Goal: Task Accomplishment & Management: Manage account settings

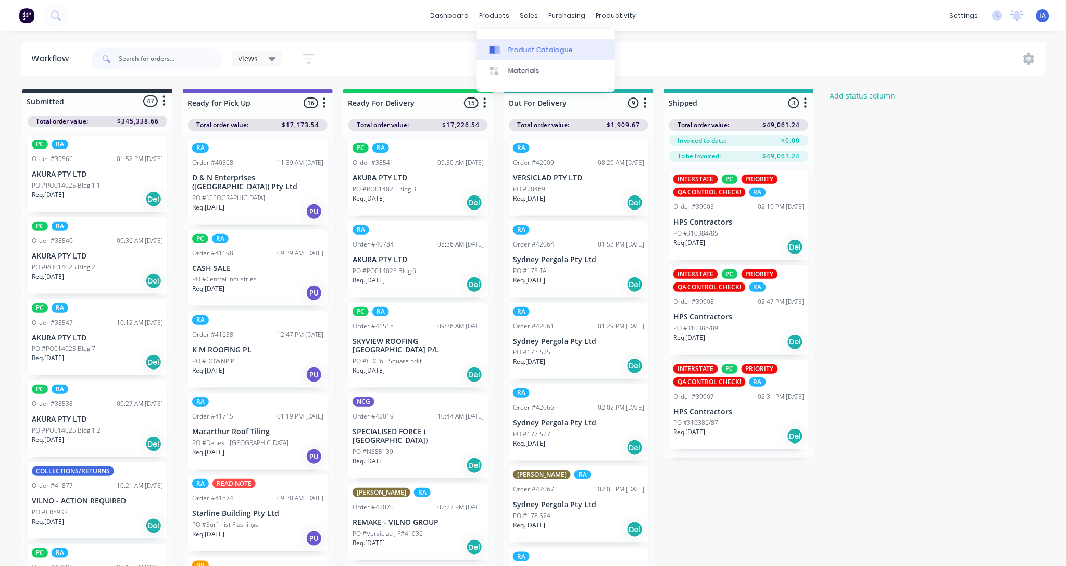
click at [535, 47] on div "Product Catalogue" at bounding box center [540, 49] width 65 height 9
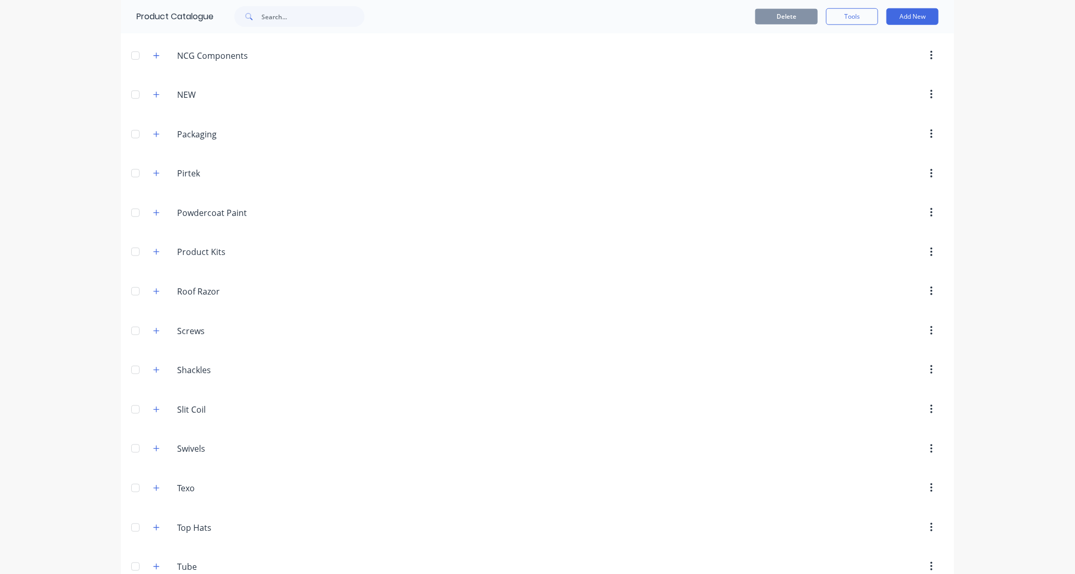
scroll to position [752, 0]
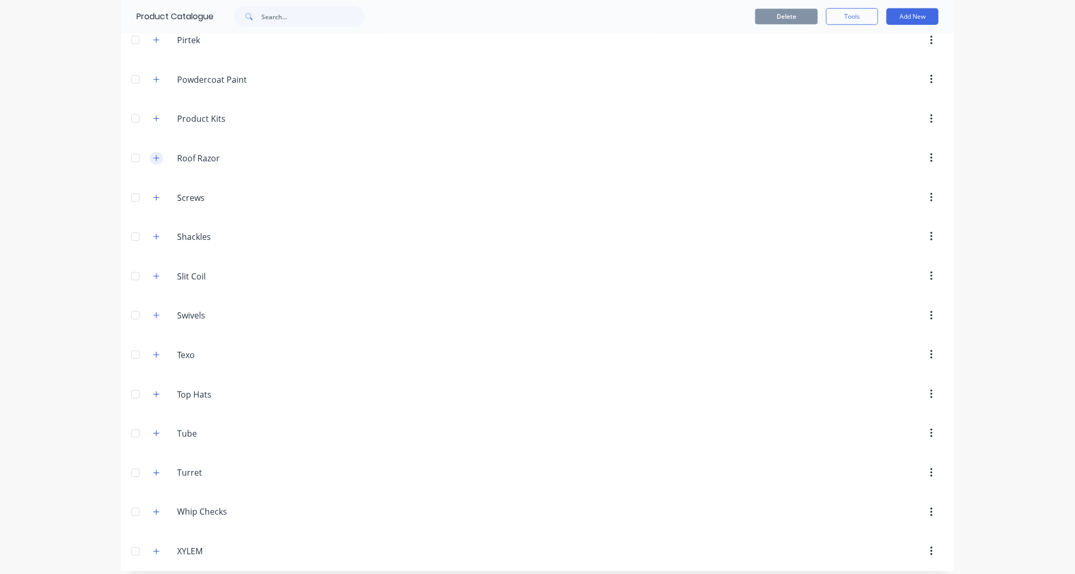
click at [154, 160] on icon "button" at bounding box center [156, 158] width 6 height 7
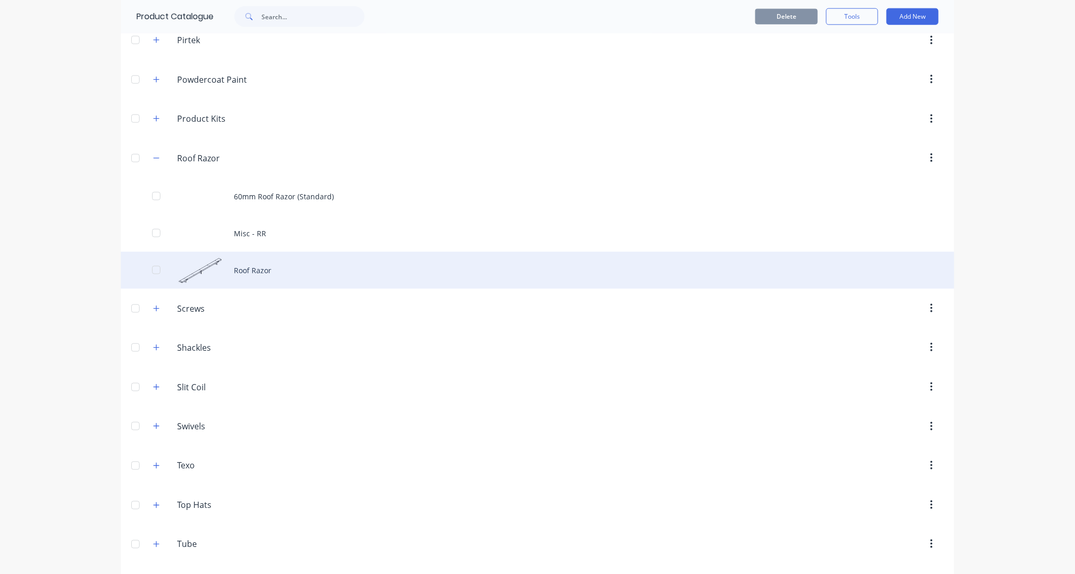
click at [293, 274] on div "Roof Razor" at bounding box center [537, 270] width 833 height 37
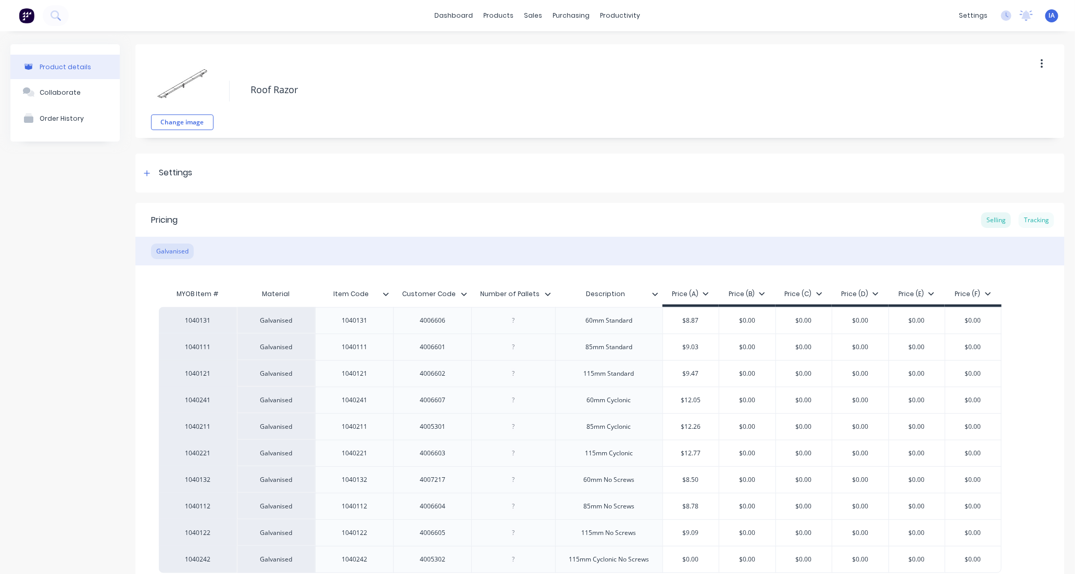
type textarea "x"
click at [1030, 220] on div "Tracking" at bounding box center [1036, 220] width 35 height 16
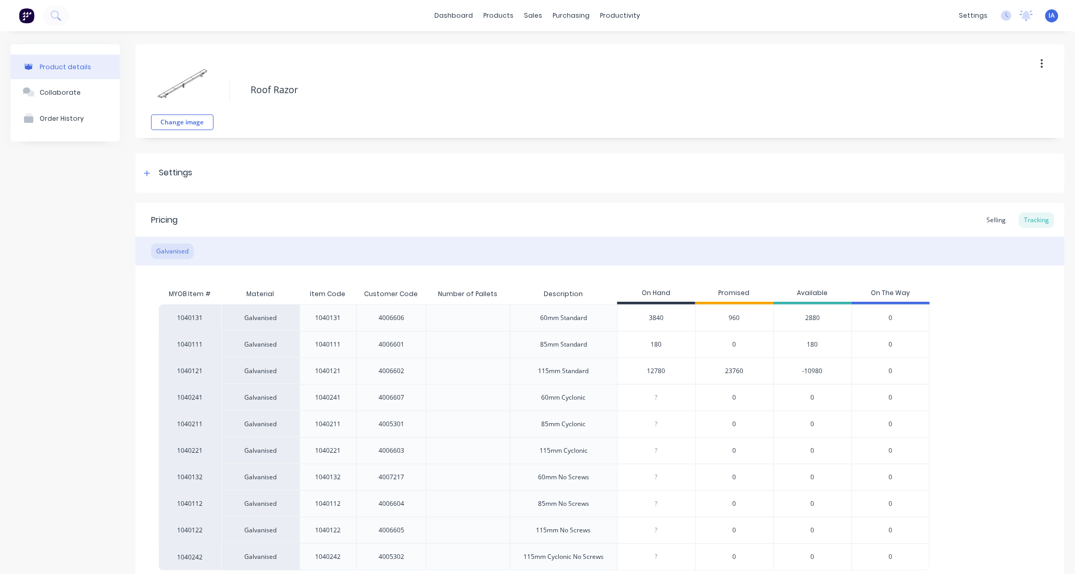
click at [648, 344] on input "180" at bounding box center [657, 344] width 78 height 9
type input "0"
type textarea "x"
type input "720"
type textarea "x"
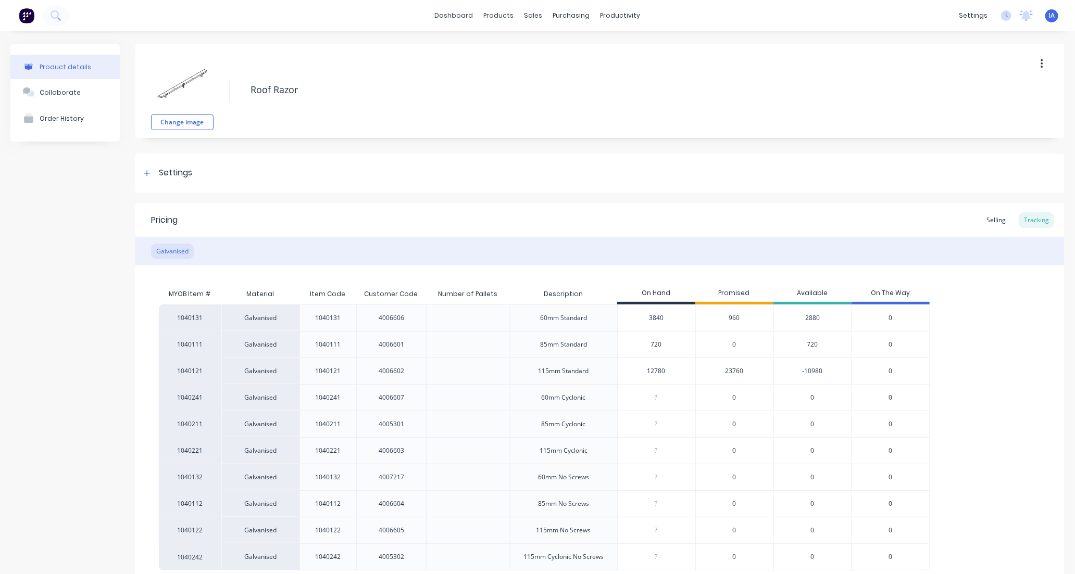
type input "720"
click at [1001, 396] on div "1040131 Galvanised 1040131 4006606 60mm Standard 3840 960 2880 0 1040111 Galvan…" at bounding box center [600, 438] width 882 height 266
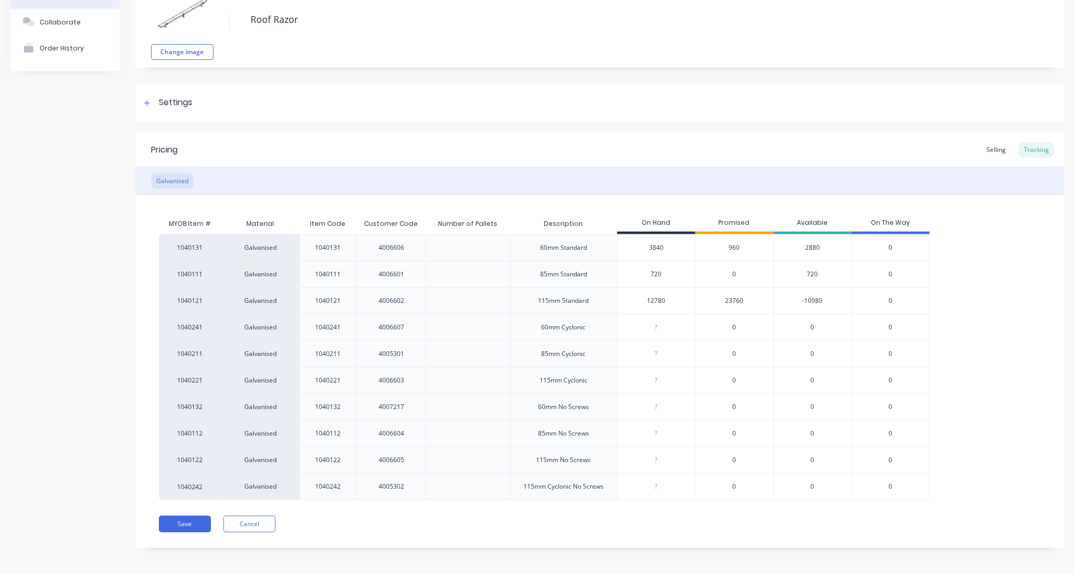
scroll to position [73, 0]
click at [174, 521] on button "Save" at bounding box center [185, 522] width 52 height 17
type textarea "x"
